Goal: Check status: Check status

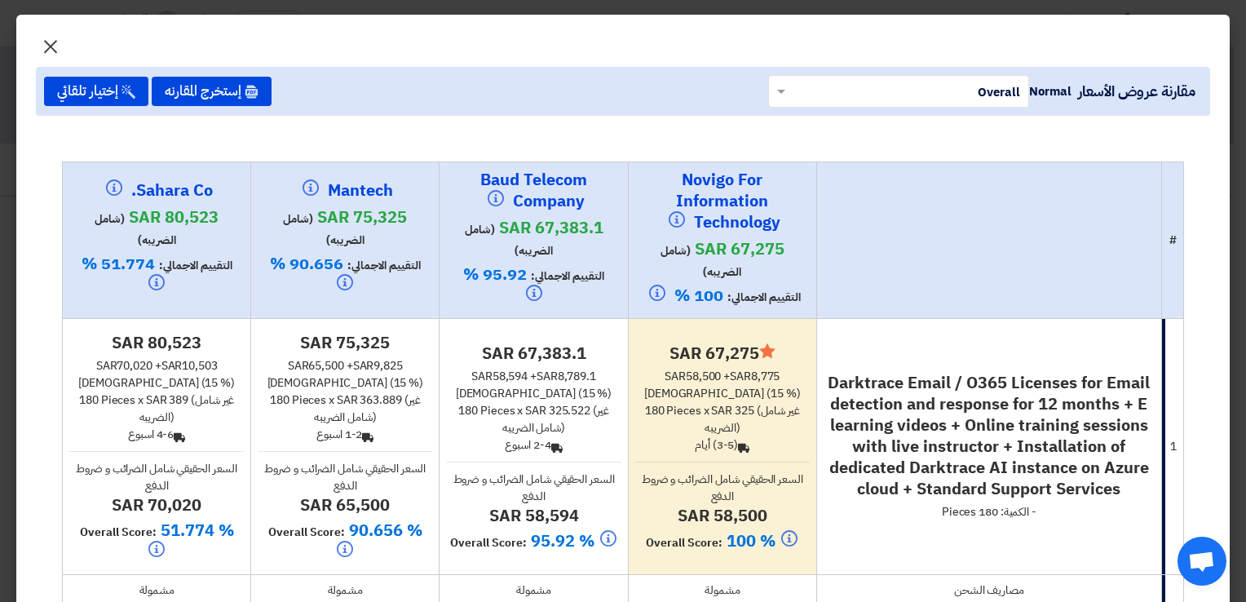
click at [60, 41] on span "×" at bounding box center [51, 45] width 20 height 49
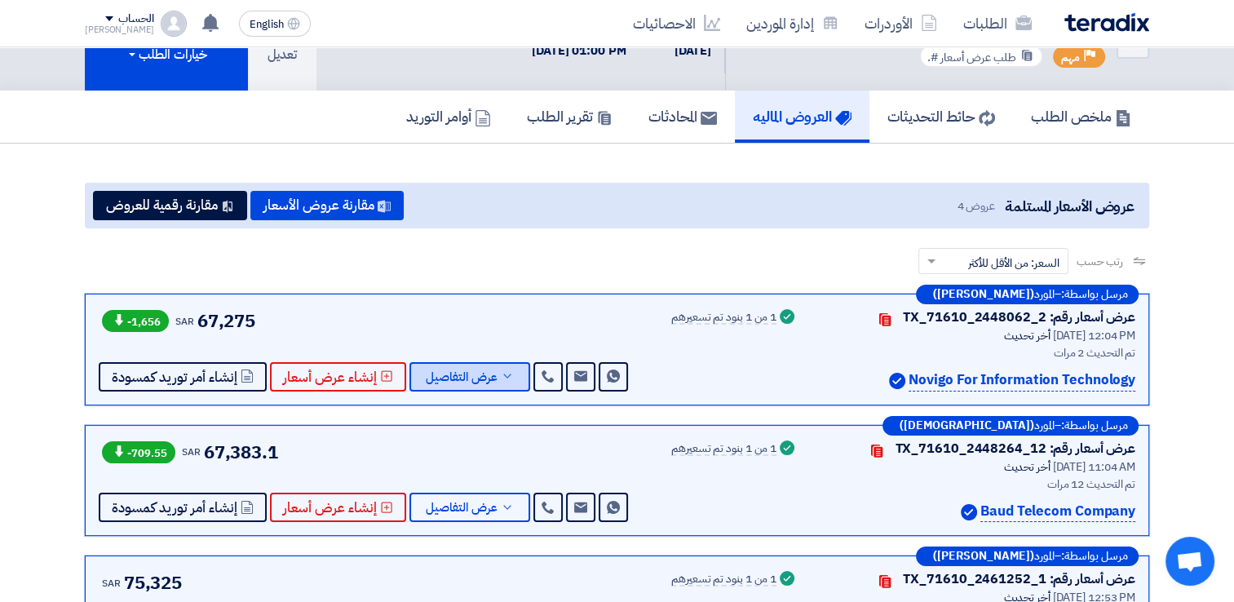
scroll to position [82, 0]
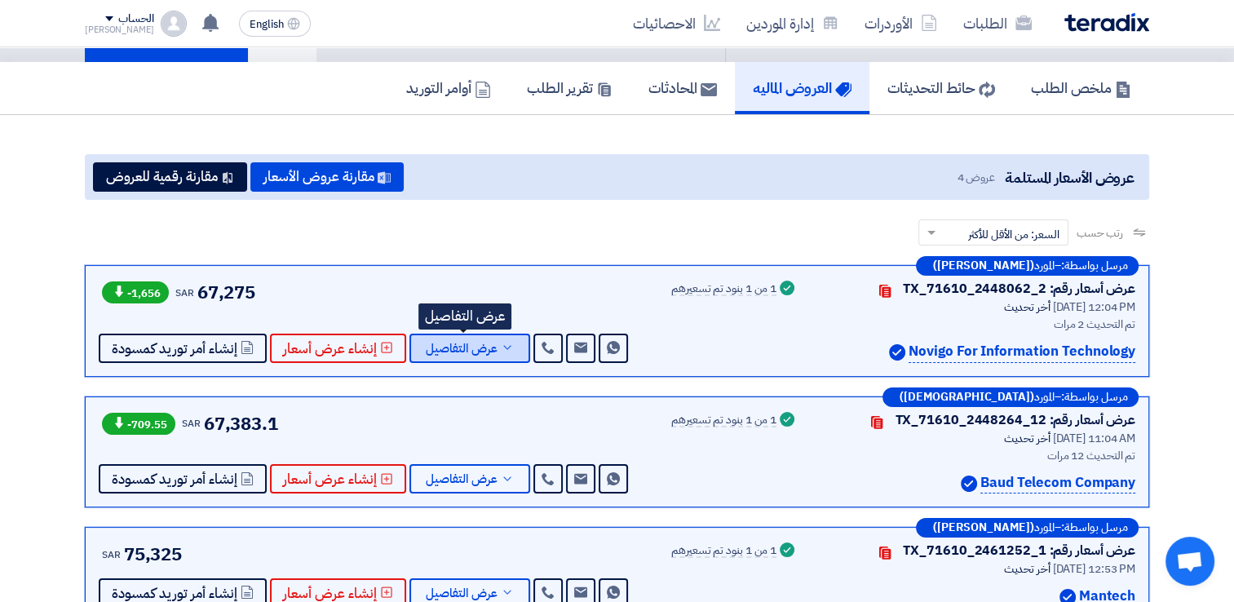
click at [480, 353] on span "عرض التفاصيل" at bounding box center [462, 349] width 72 height 12
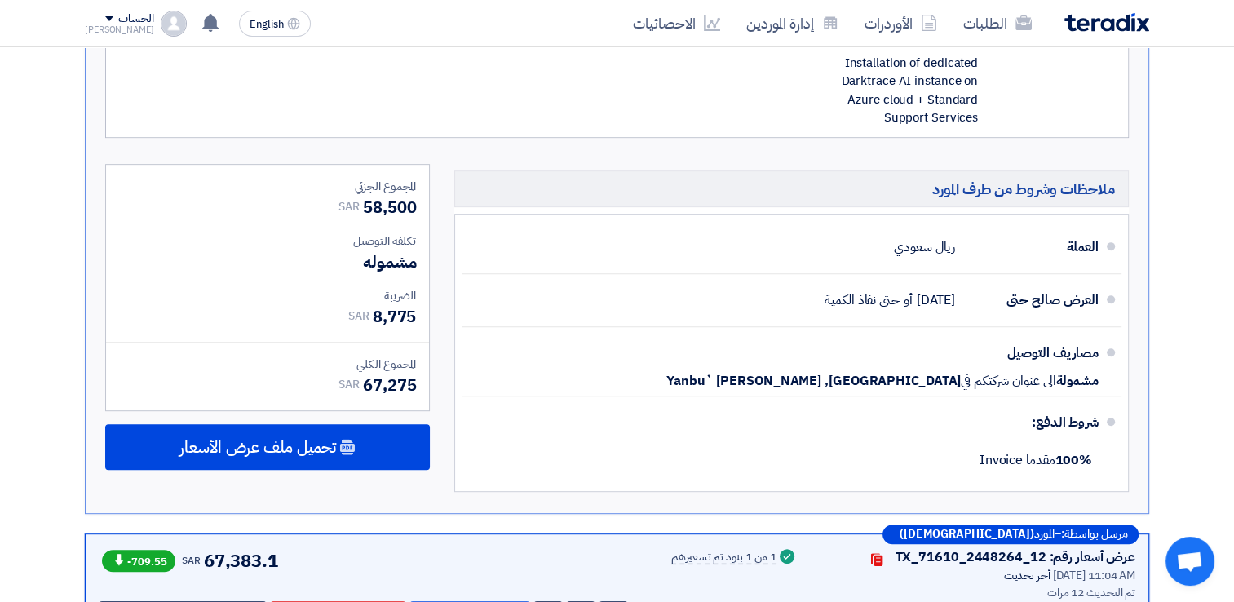
scroll to position [816, 0]
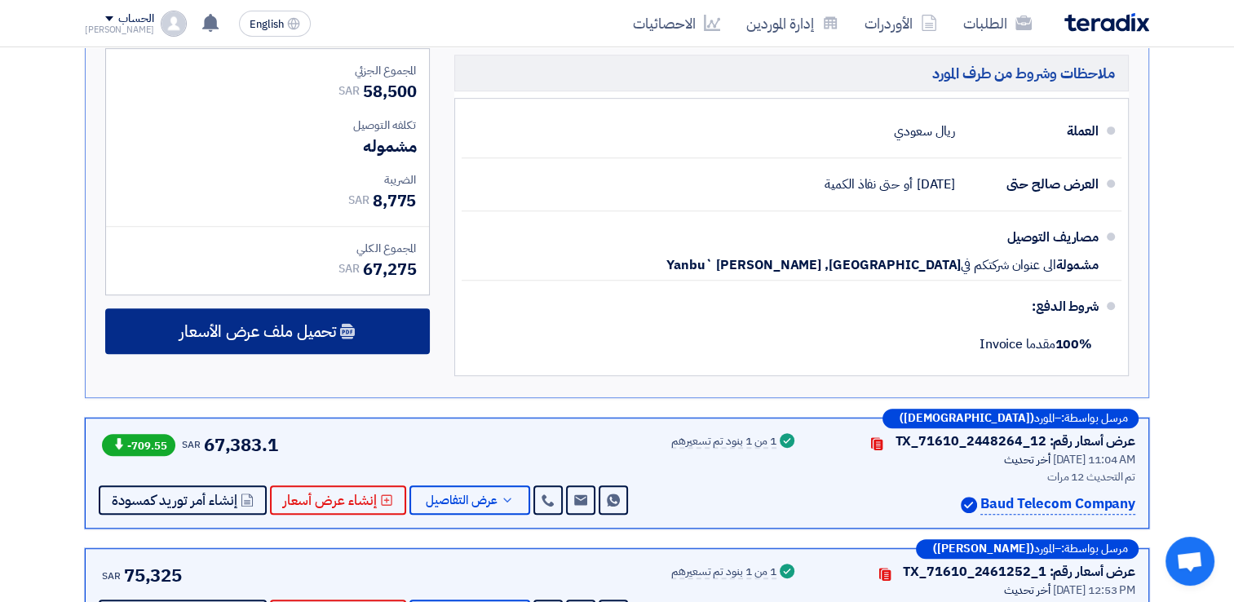
click at [357, 331] on div "تحميل ملف عرض الأسعار" at bounding box center [267, 331] width 325 height 46
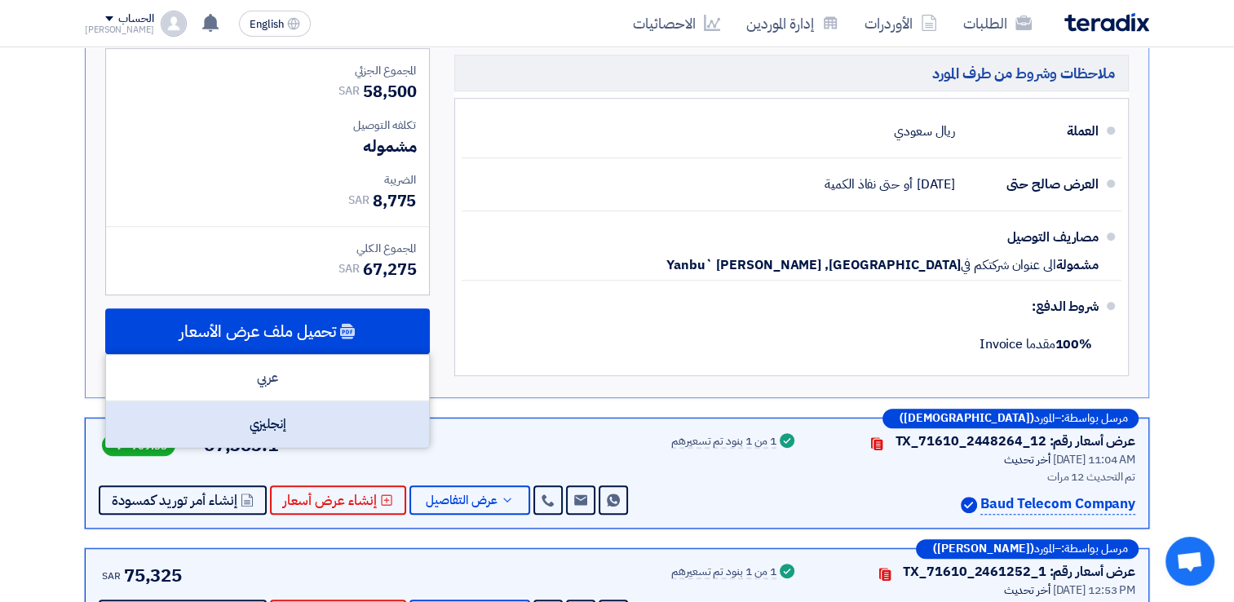
click at [290, 423] on div "إنجليزي" at bounding box center [267, 424] width 323 height 46
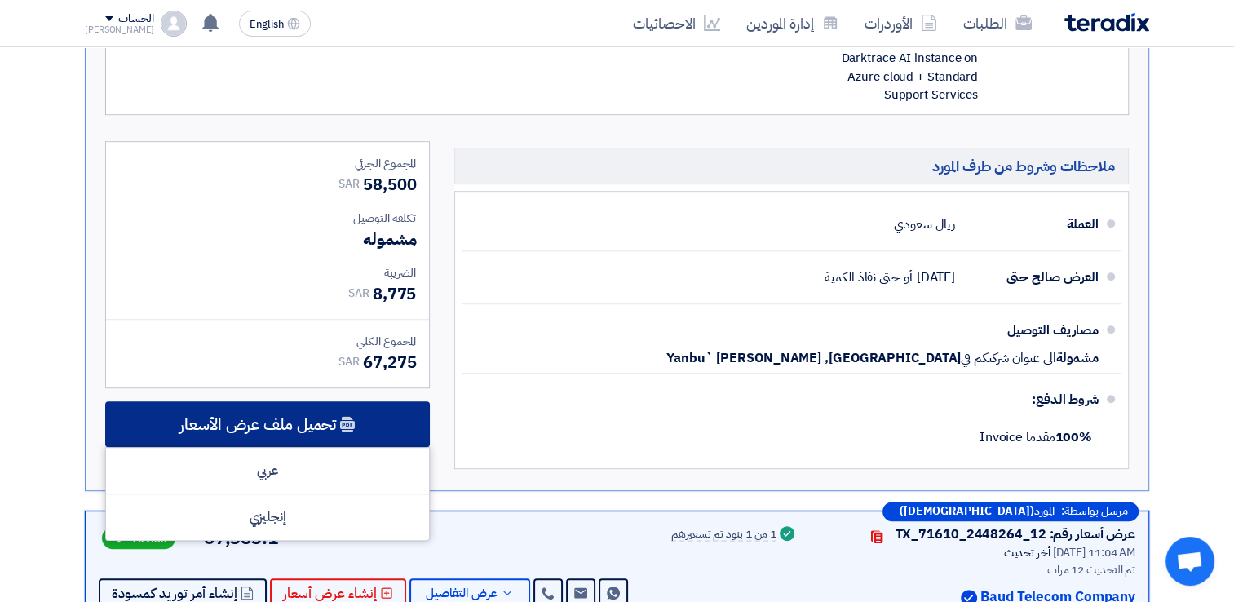
scroll to position [734, 0]
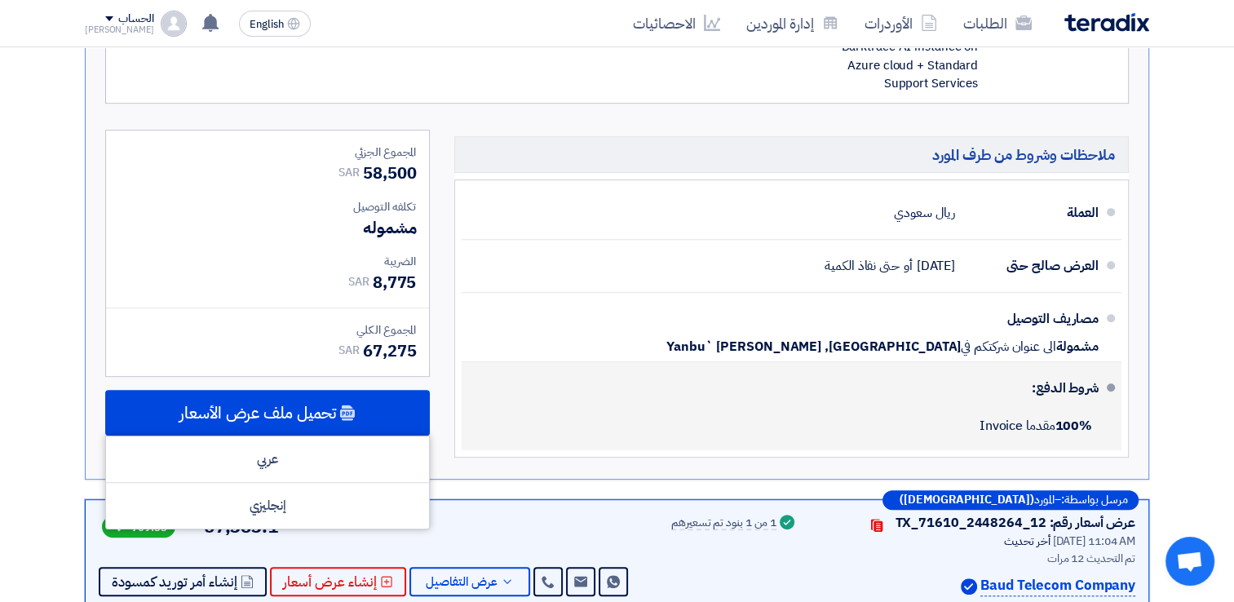
click at [473, 403] on li "شروط الدفع: 100% مقدما Invoice" at bounding box center [792, 406] width 660 height 88
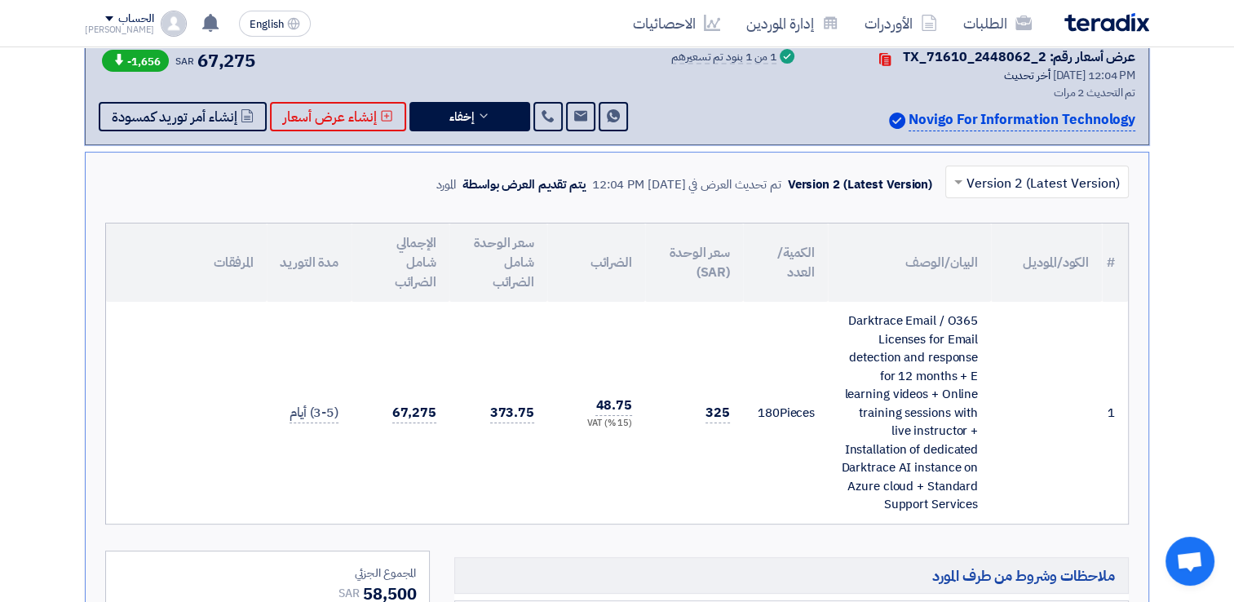
scroll to position [245, 0]
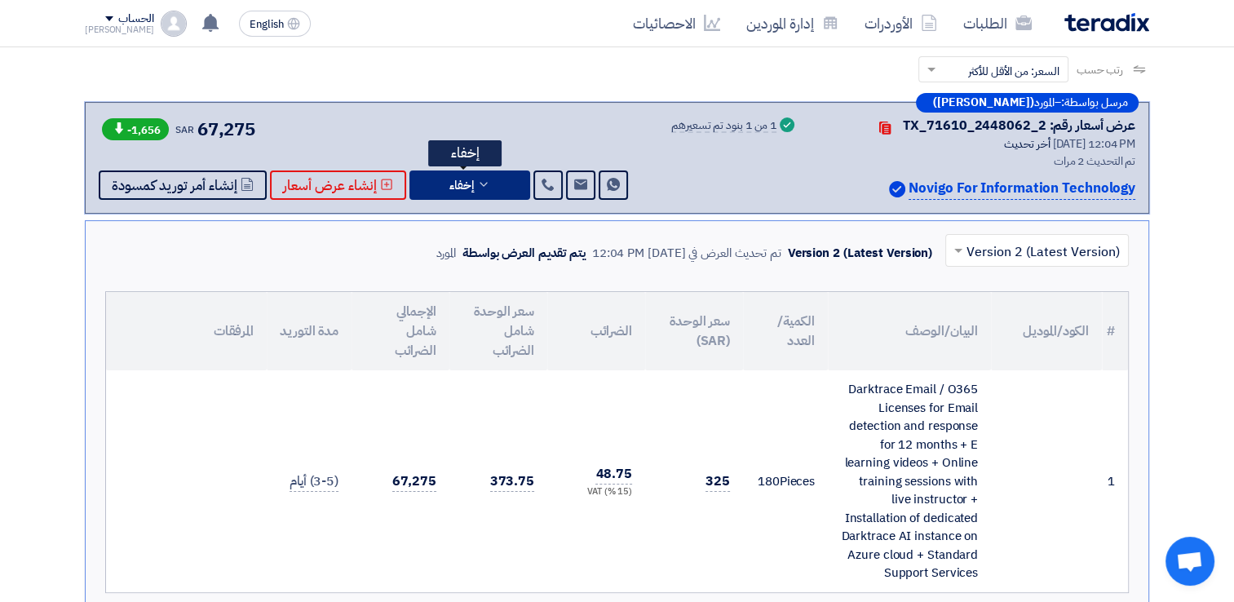
click at [470, 179] on button "إخفاء" at bounding box center [469, 184] width 121 height 29
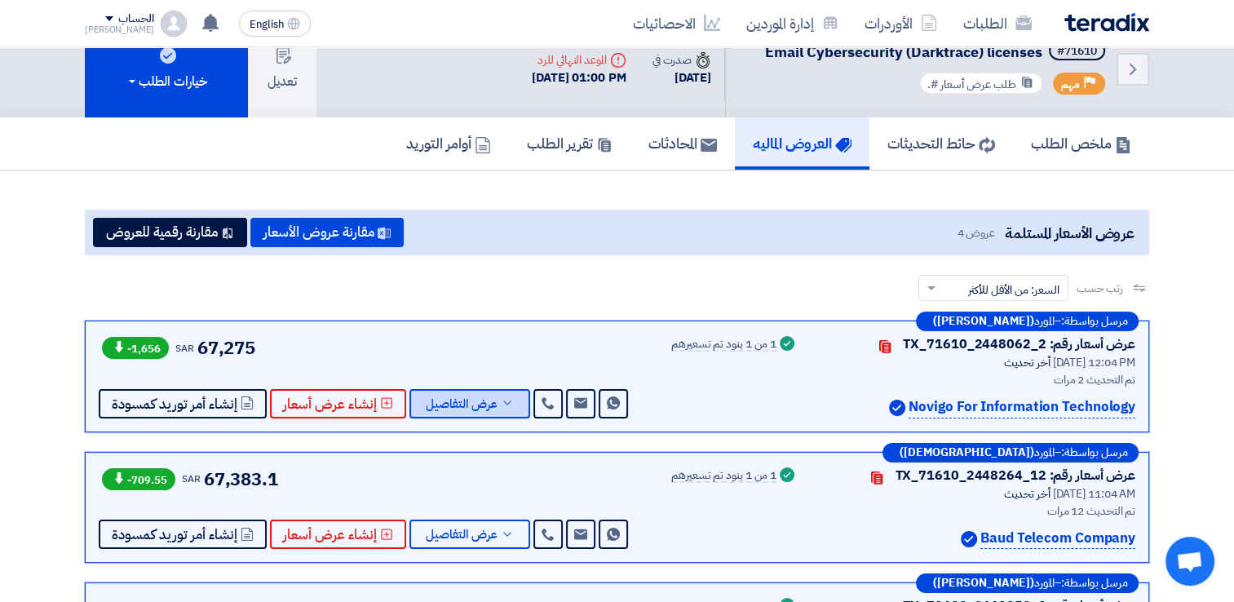
scroll to position [0, 0]
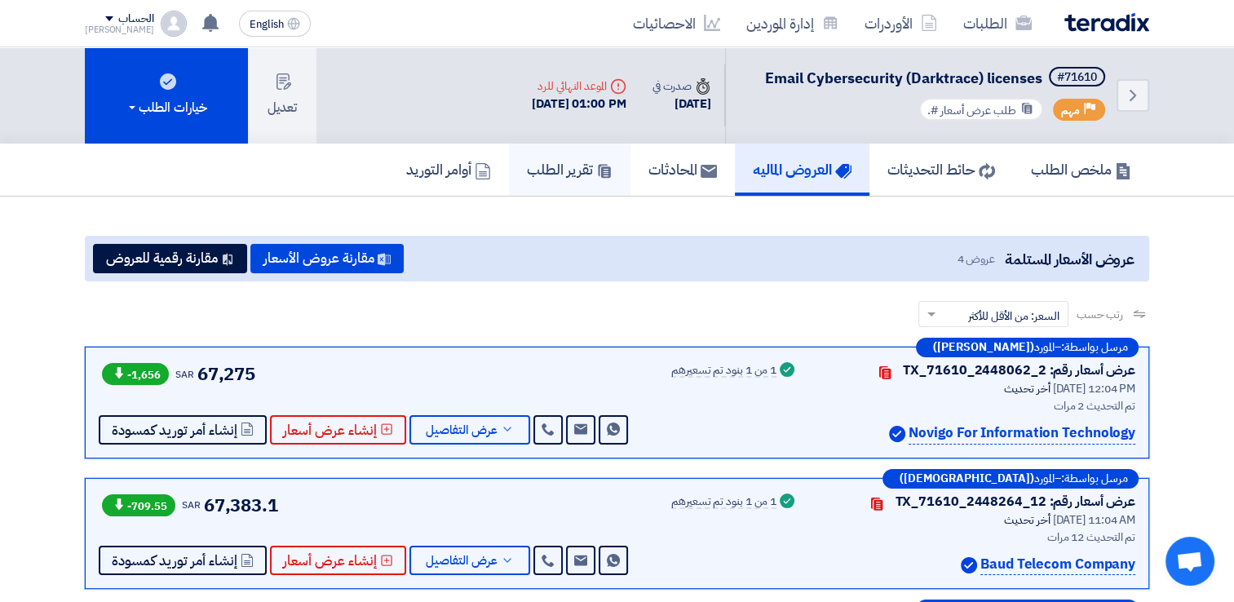
drag, startPoint x: 565, startPoint y: 175, endPoint x: 581, endPoint y: 185, distance: 18.3
click at [565, 175] on h5 "تقرير الطلب" at bounding box center [570, 169] width 86 height 19
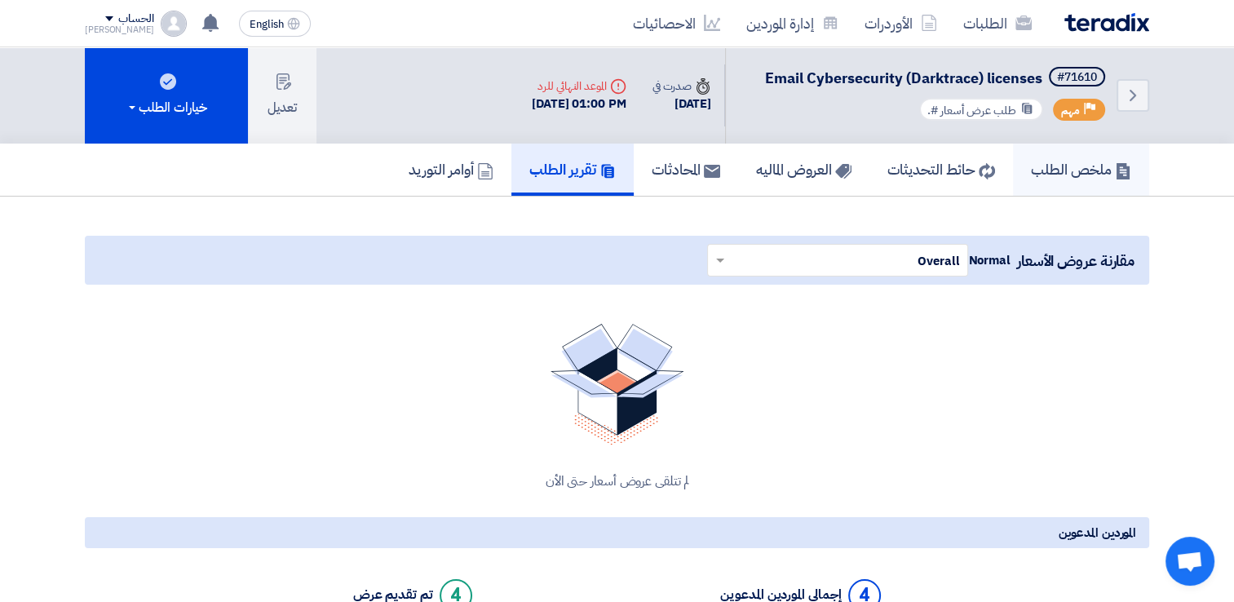
click at [1059, 160] on h5 "ملخص الطلب" at bounding box center [1081, 169] width 100 height 19
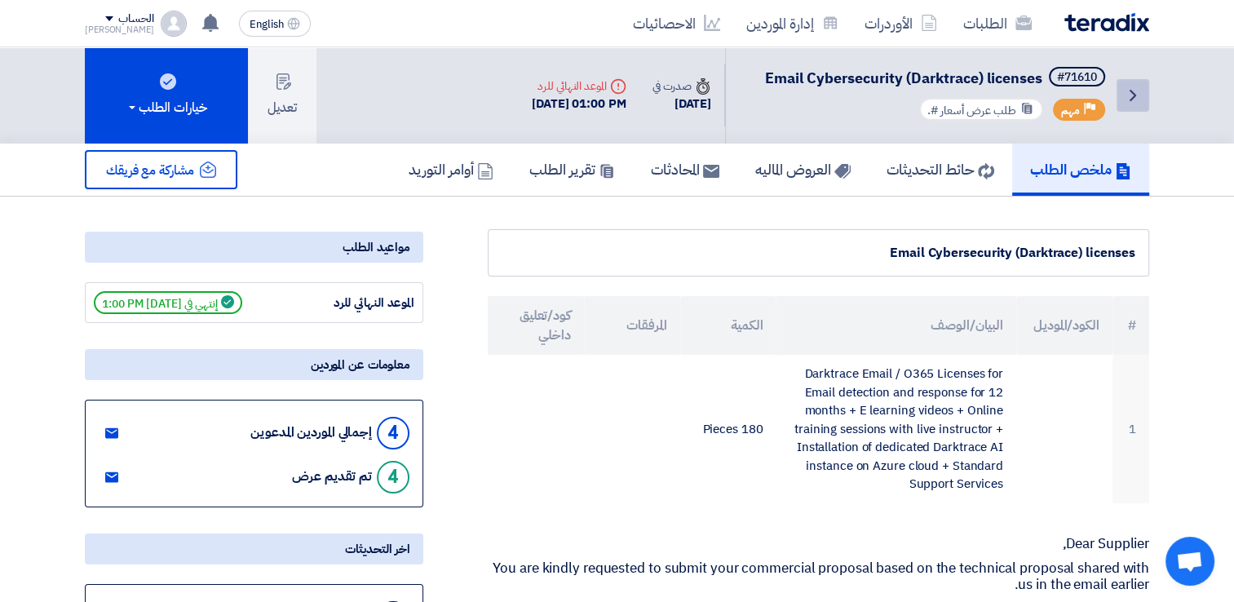
click at [1143, 93] on link "Back" at bounding box center [1133, 95] width 33 height 33
